Goal: Information Seeking & Learning: Learn about a topic

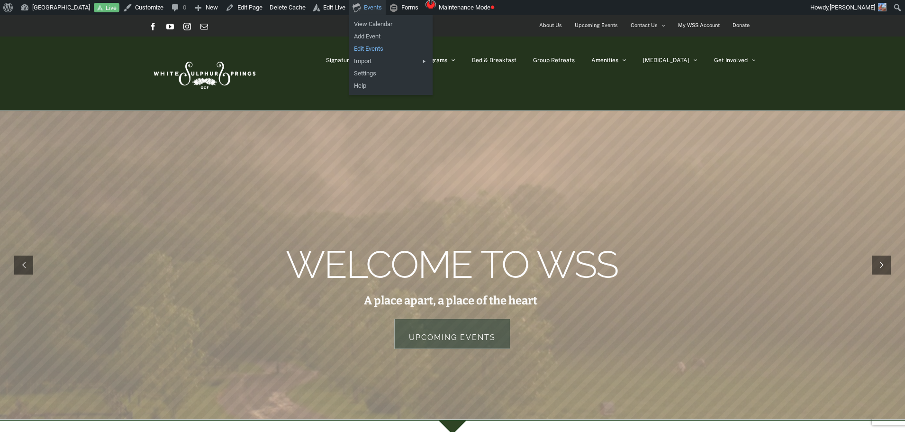
click at [373, 47] on link "Edit Events" at bounding box center [390, 49] width 83 height 12
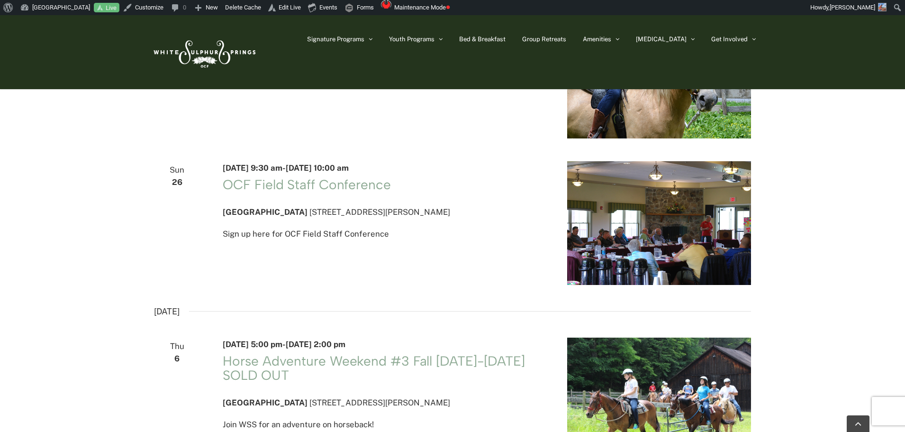
scroll to position [568, 0]
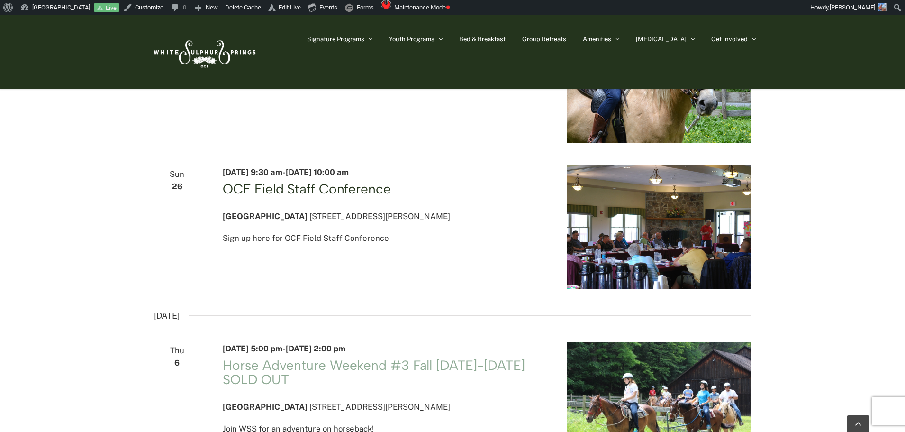
click at [337, 196] on link "OCF Field Staff Conference" at bounding box center [307, 188] width 168 height 16
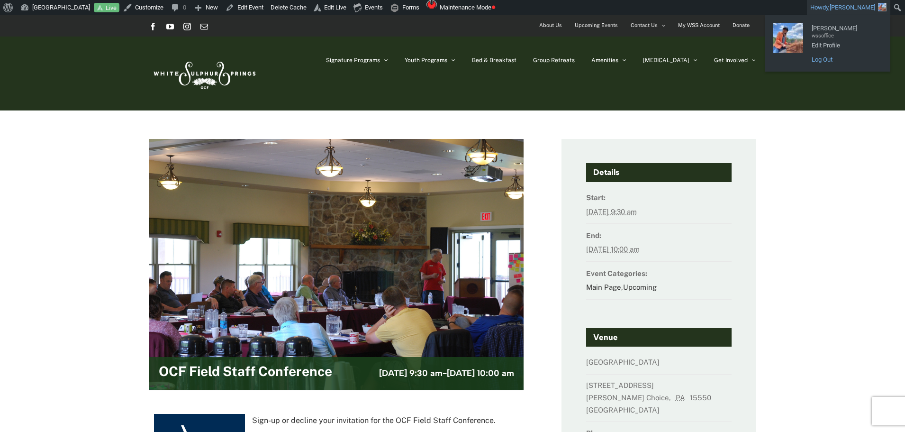
click at [832, 55] on link "Log Out" at bounding box center [845, 60] width 76 height 12
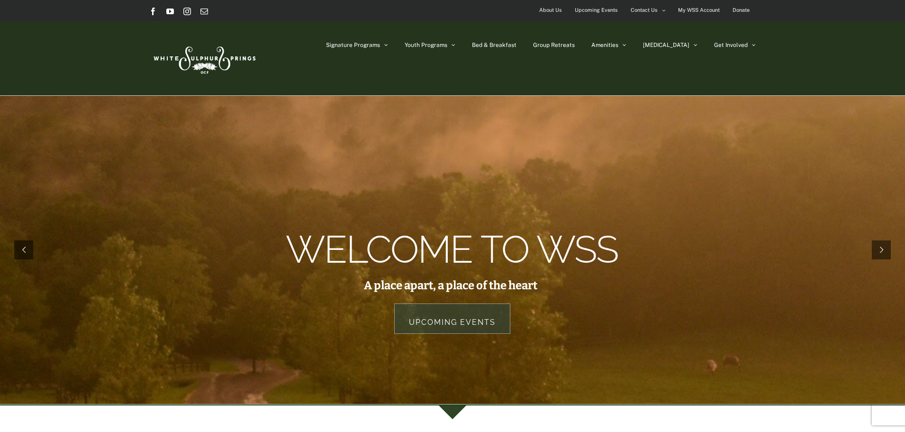
click at [611, 9] on span "Upcoming Events" at bounding box center [596, 10] width 43 height 14
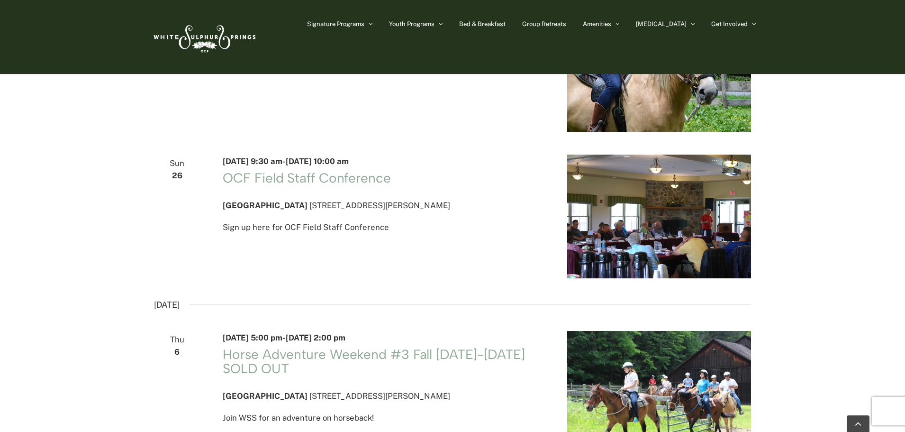
scroll to position [568, 0]
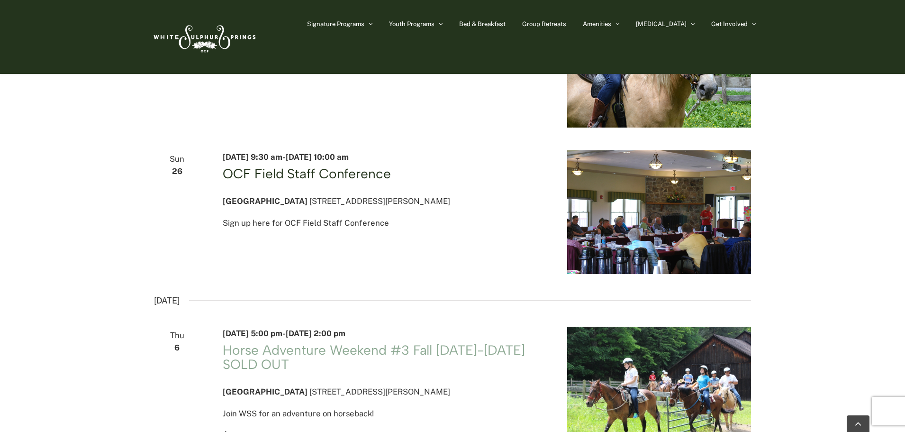
click at [351, 180] on link "OCF Field Staff Conference" at bounding box center [307, 173] width 168 height 16
